Goal: Task Accomplishment & Management: Manage account settings

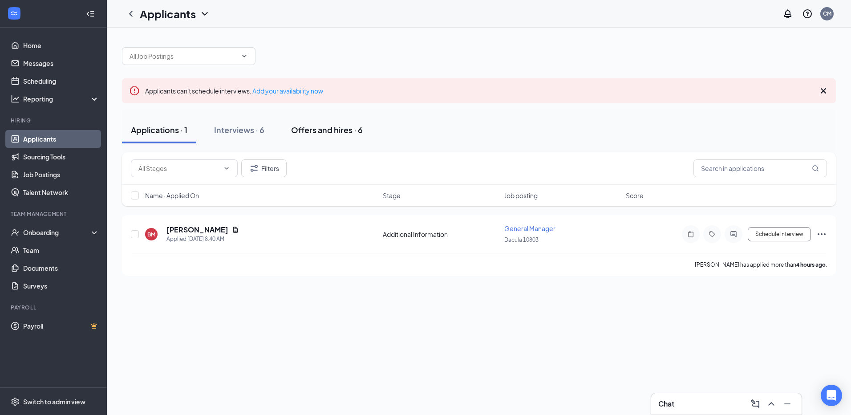
click at [324, 124] on div "Offers and hires · 6" at bounding box center [327, 129] width 72 height 11
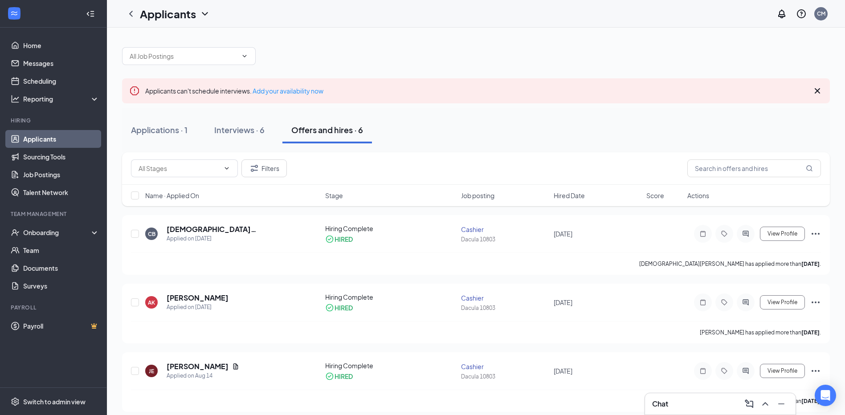
scroll to position [45, 0]
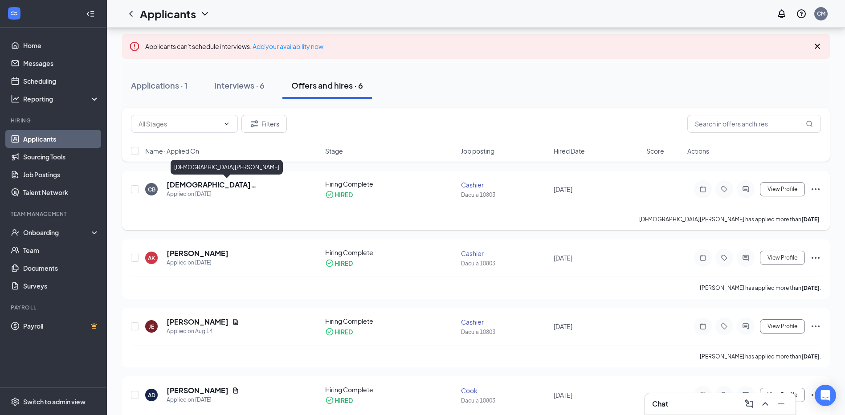
click at [209, 185] on h5 "[DEMOGRAPHIC_DATA][PERSON_NAME]" at bounding box center [234, 185] width 134 height 10
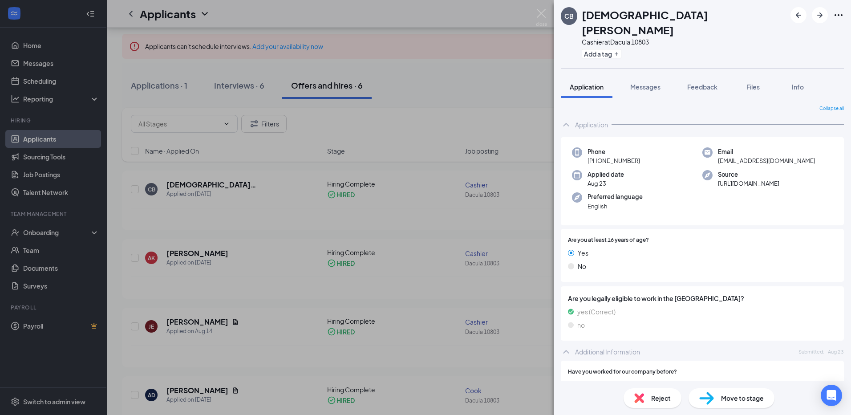
click at [536, 19] on img at bounding box center [541, 17] width 11 height 17
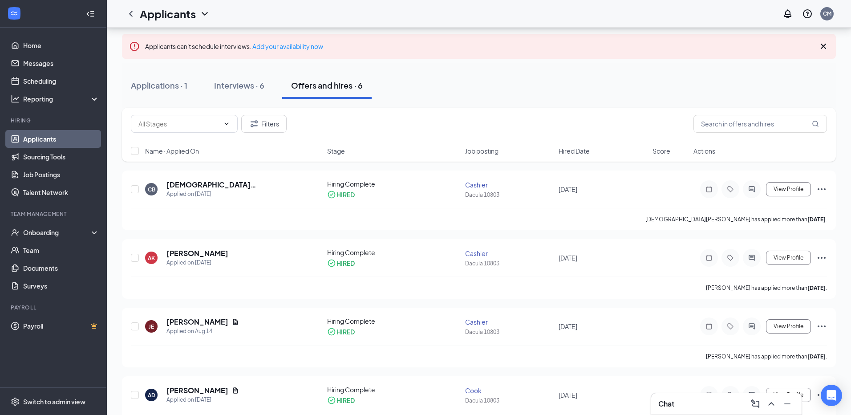
click at [545, 15] on div "Applicants CM" at bounding box center [479, 14] width 744 height 28
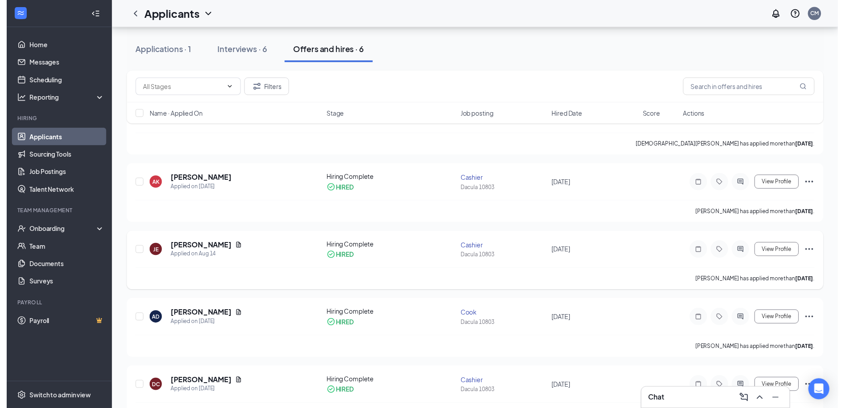
scroll to position [134, 0]
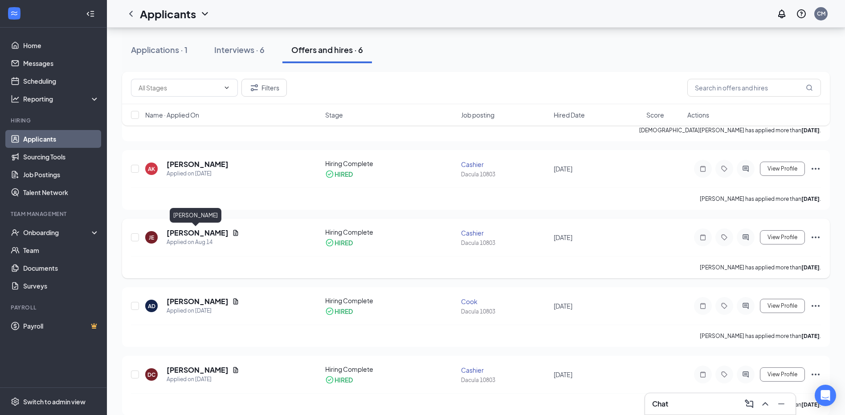
click at [206, 232] on h5 "[PERSON_NAME]" at bounding box center [198, 233] width 62 height 10
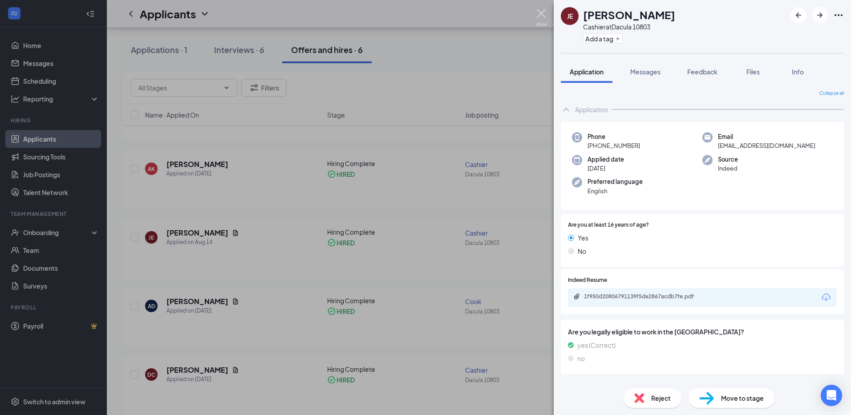
click at [541, 19] on img at bounding box center [541, 17] width 11 height 17
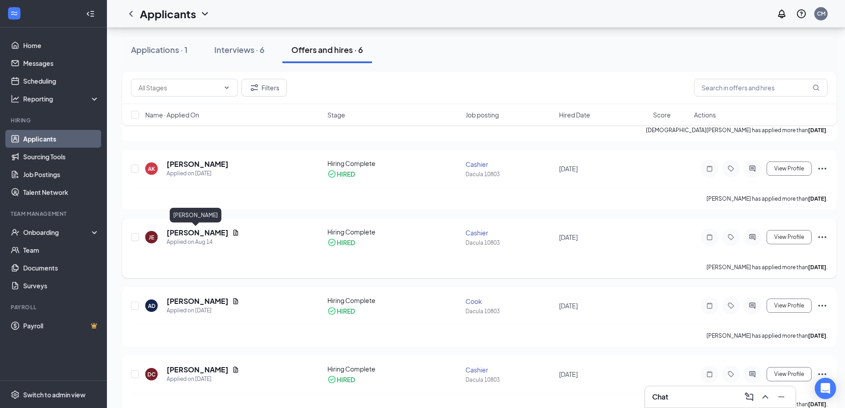
click at [210, 228] on h5 "[PERSON_NAME]" at bounding box center [198, 233] width 62 height 10
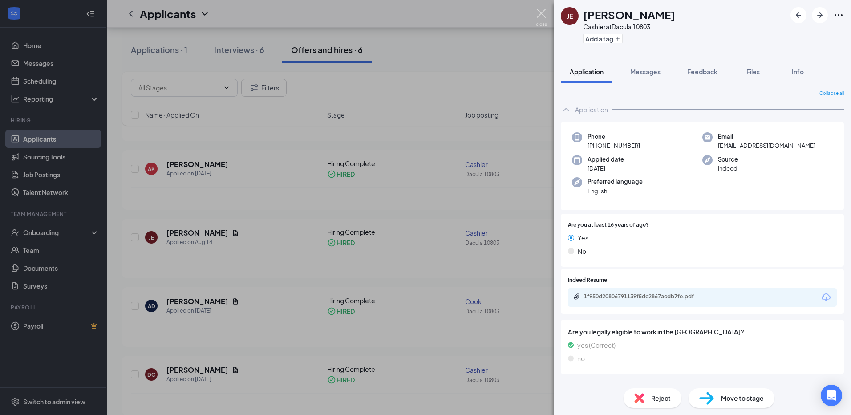
click at [541, 14] on img at bounding box center [541, 17] width 11 height 17
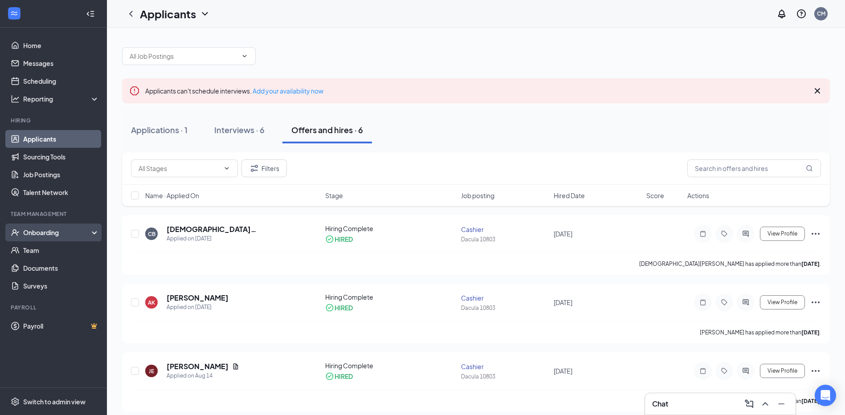
click at [53, 227] on div "Onboarding" at bounding box center [53, 232] width 107 height 18
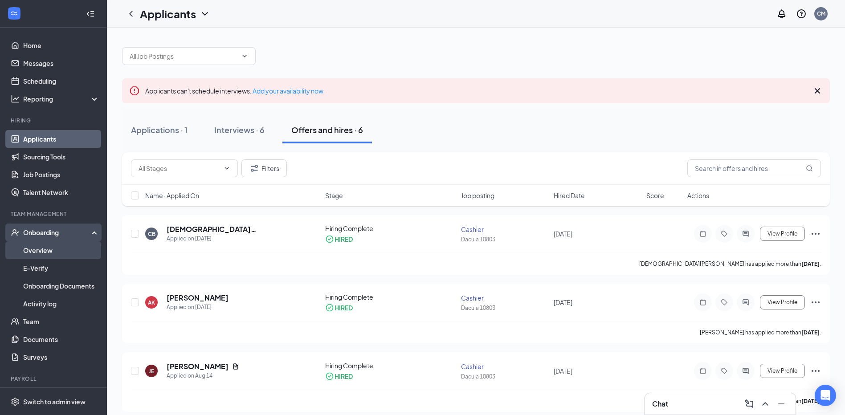
click at [49, 252] on link "Overview" at bounding box center [61, 250] width 76 height 18
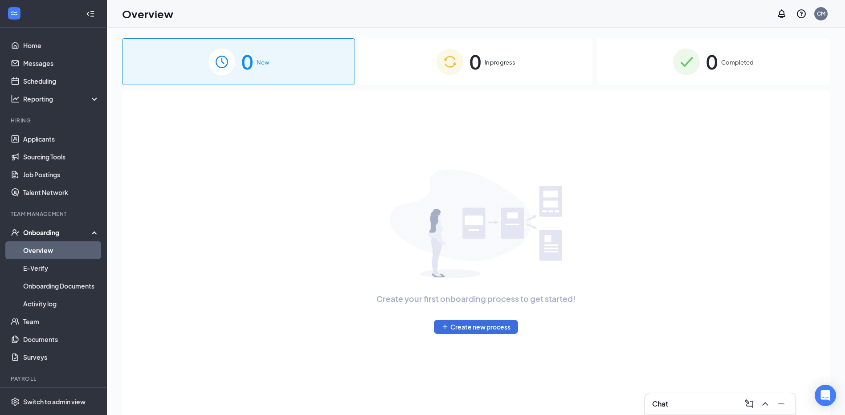
click at [642, 78] on div "0 Completed" at bounding box center [713, 61] width 233 height 47
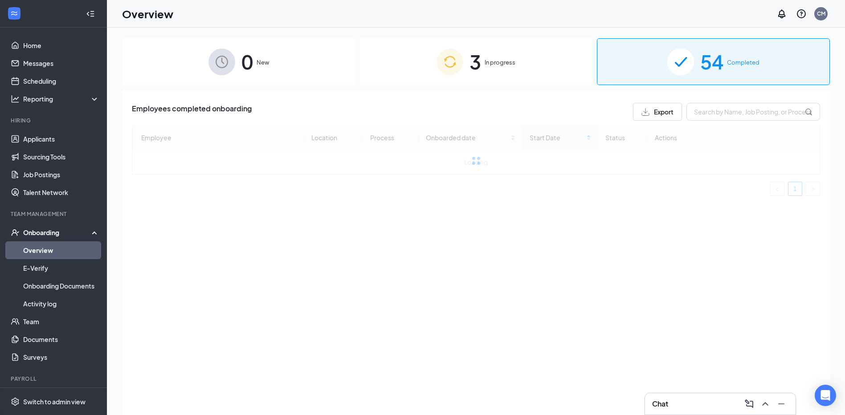
drag, startPoint x: 525, startPoint y: 77, endPoint x: 527, endPoint y: 82, distance: 6.1
click at [527, 82] on div "3 In progress" at bounding box center [475, 61] width 233 height 47
